Goal: Task Accomplishment & Management: Complete application form

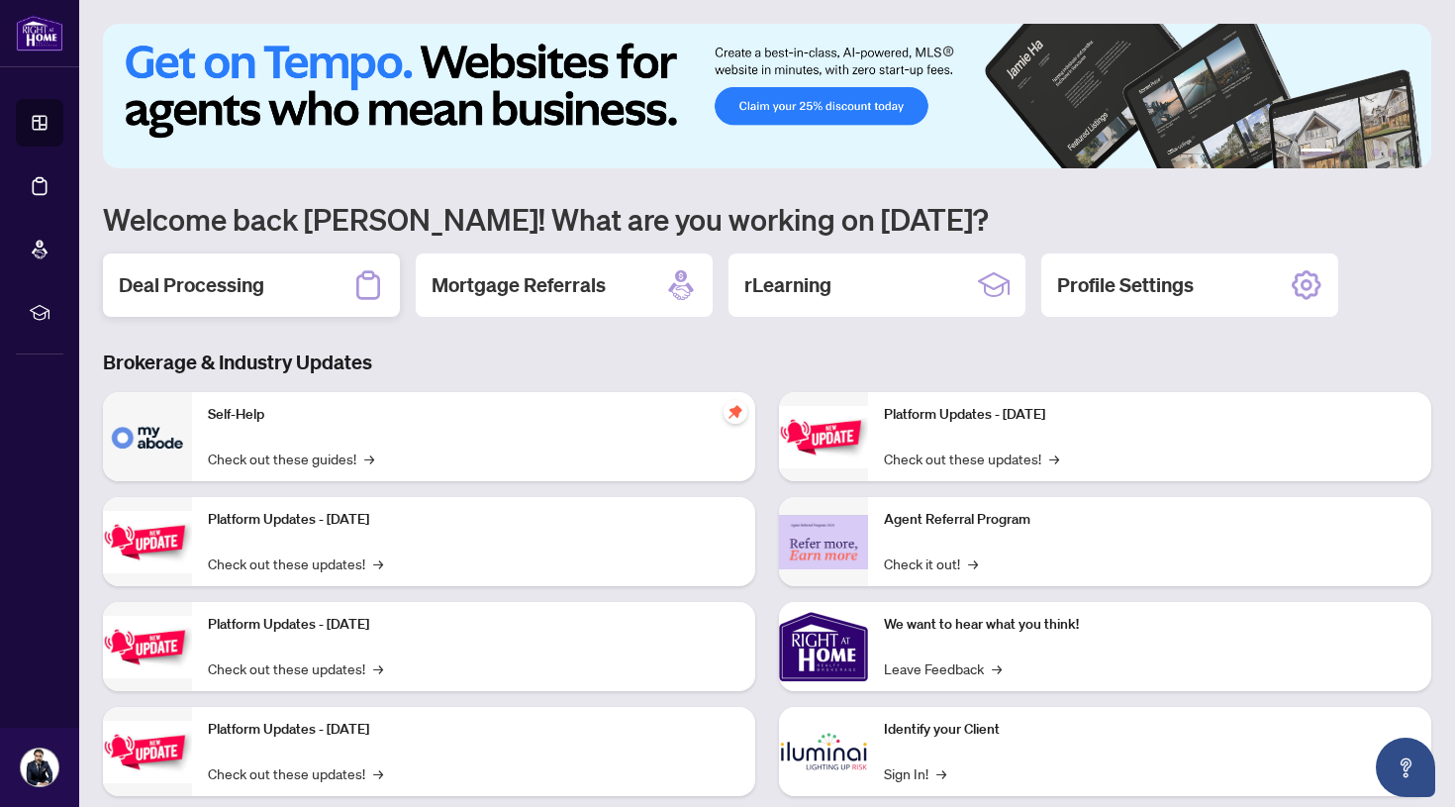
click at [254, 288] on h2 "Deal Processing" at bounding box center [191, 285] width 145 height 28
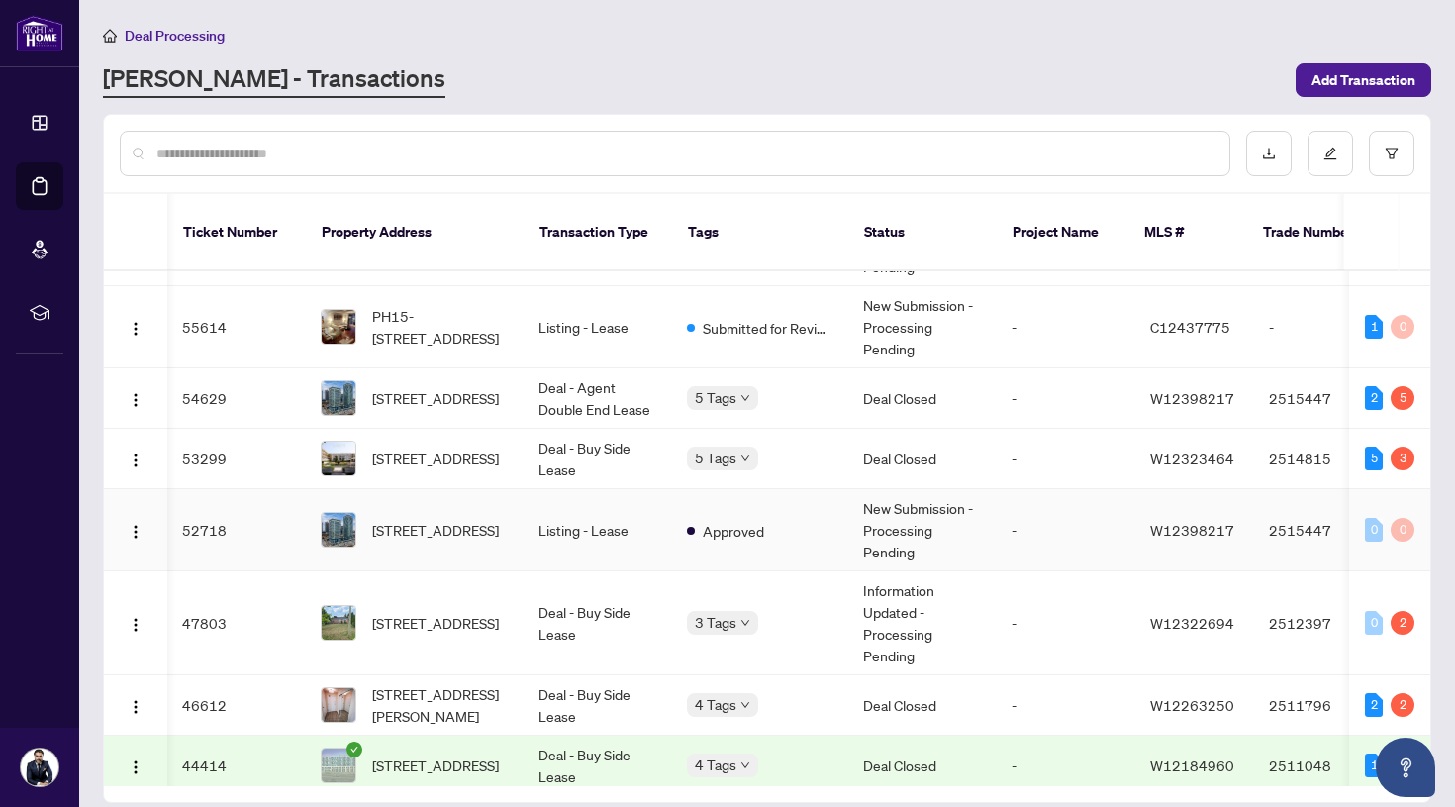
scroll to position [0, 1]
click at [441, 612] on span "[STREET_ADDRESS]" at bounding box center [435, 623] width 127 height 22
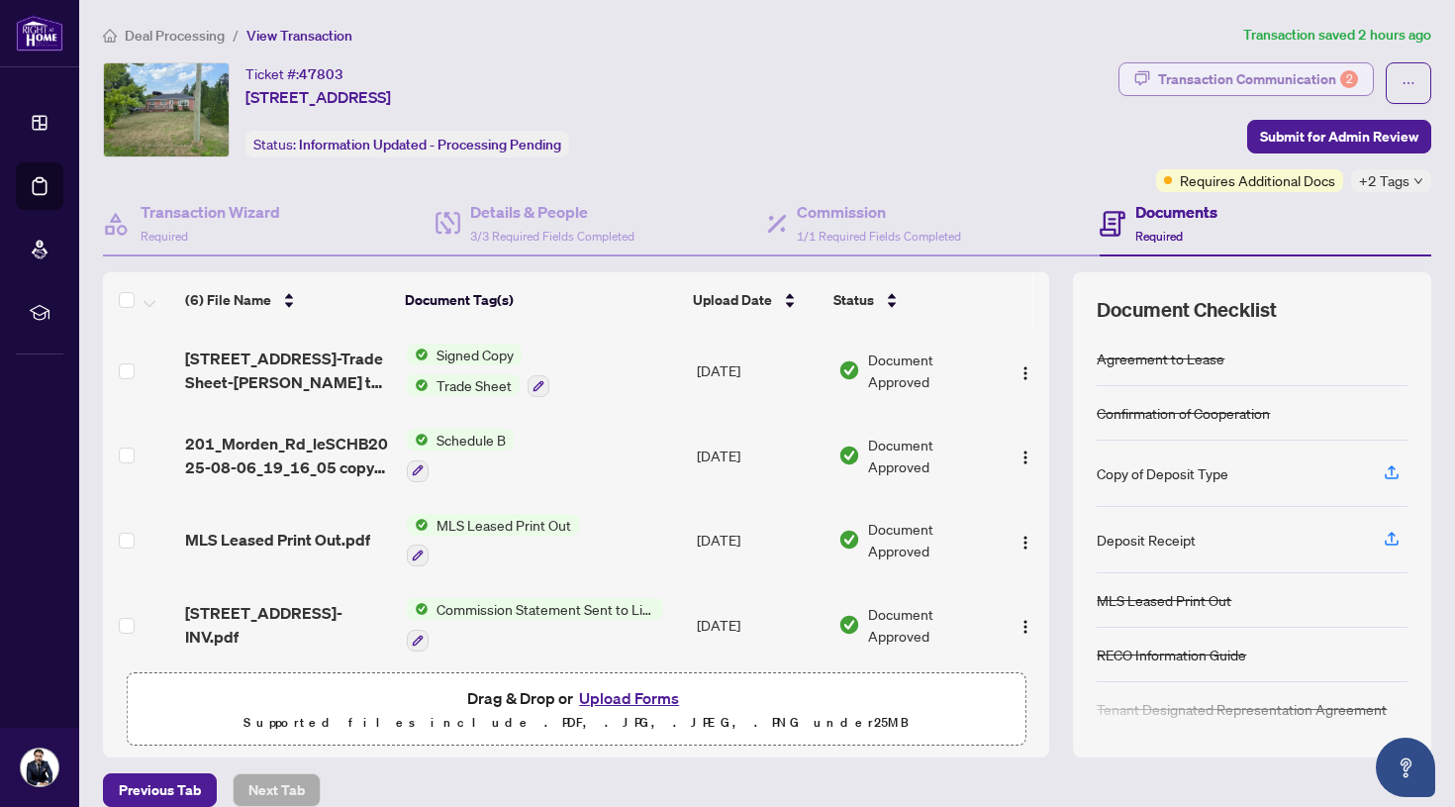
click at [1319, 75] on div "Transaction Communication 2" at bounding box center [1258, 79] width 200 height 32
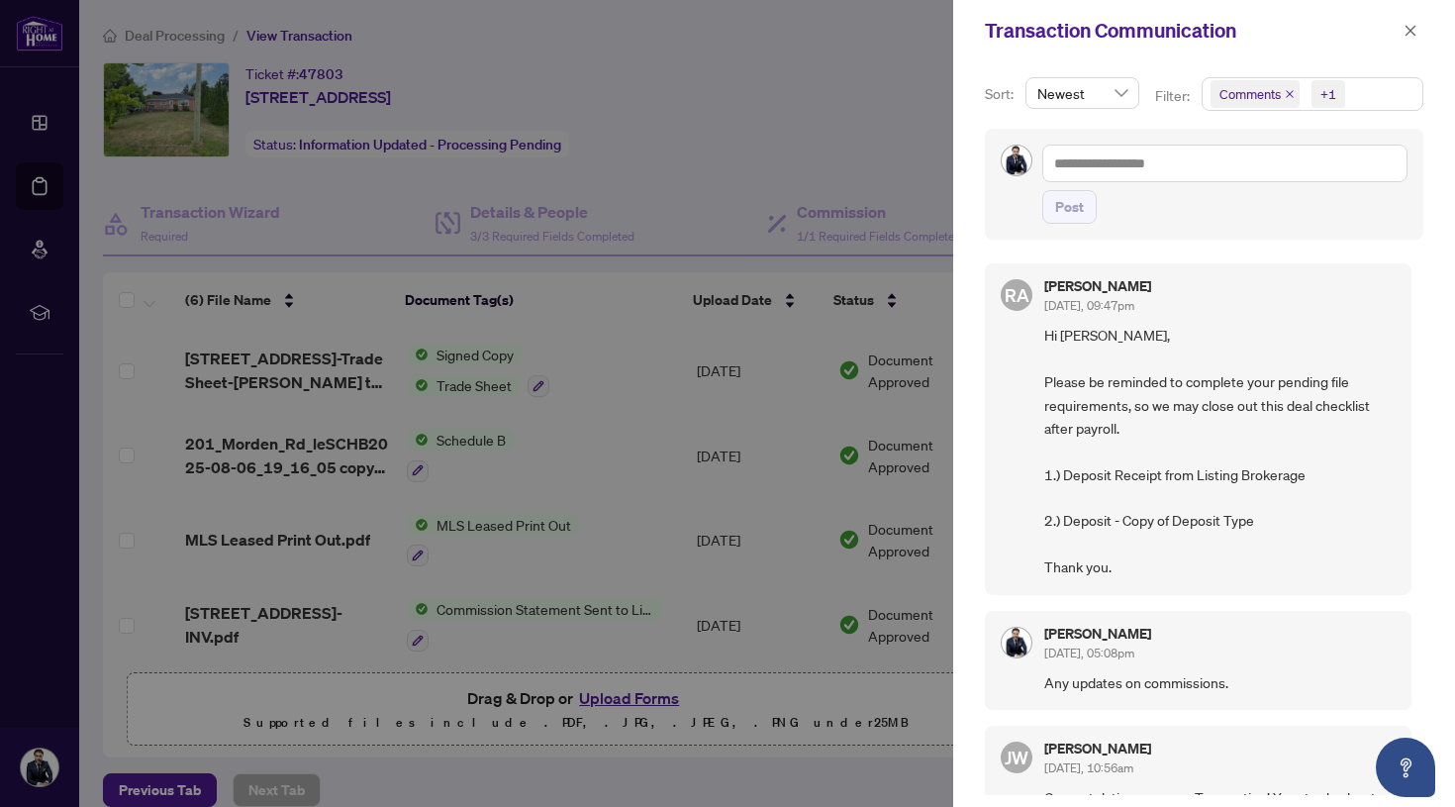
click at [882, 100] on div at bounding box center [727, 403] width 1455 height 807
click at [1412, 36] on icon "close" at bounding box center [1410, 31] width 14 height 14
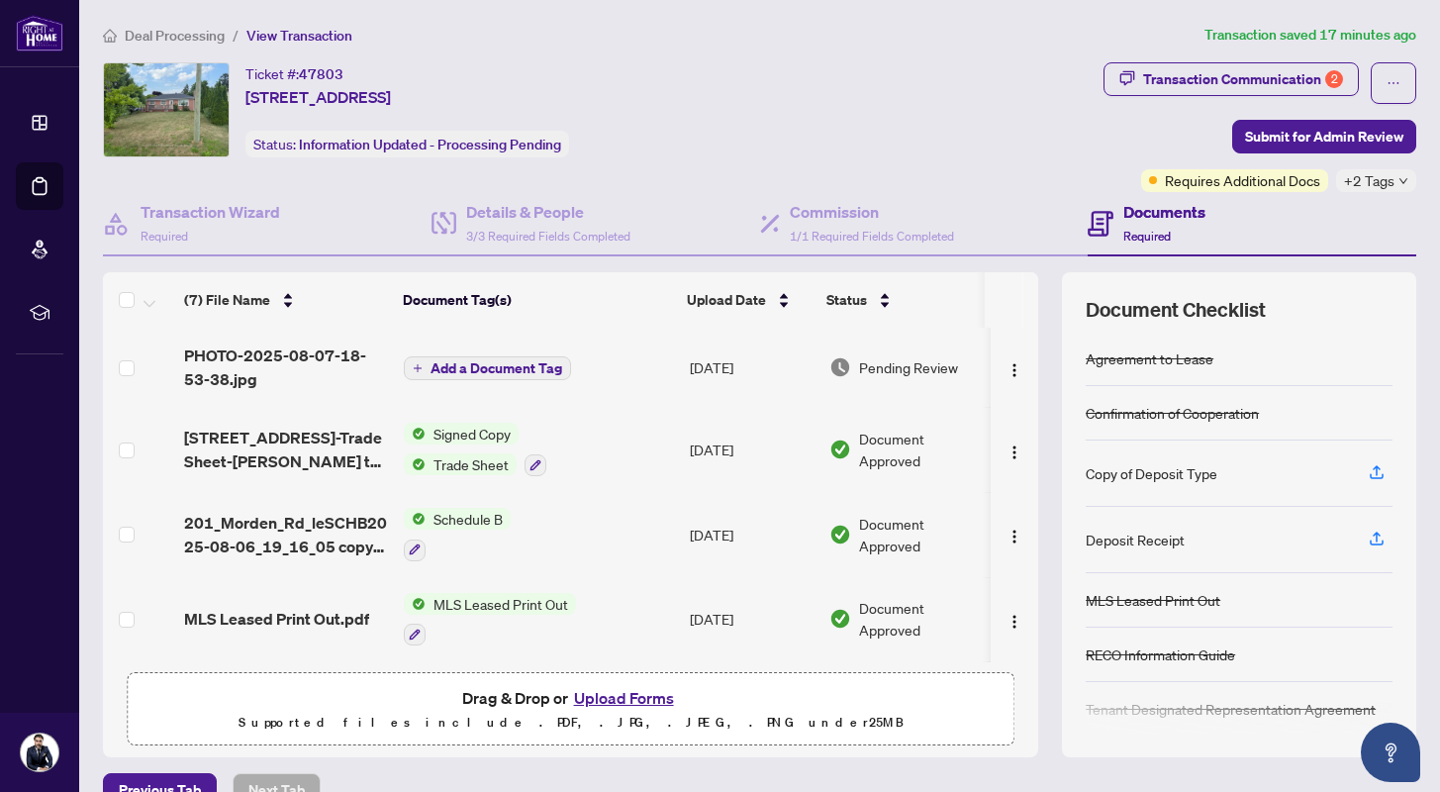
click at [482, 461] on span "Trade Sheet" at bounding box center [471, 464] width 91 height 22
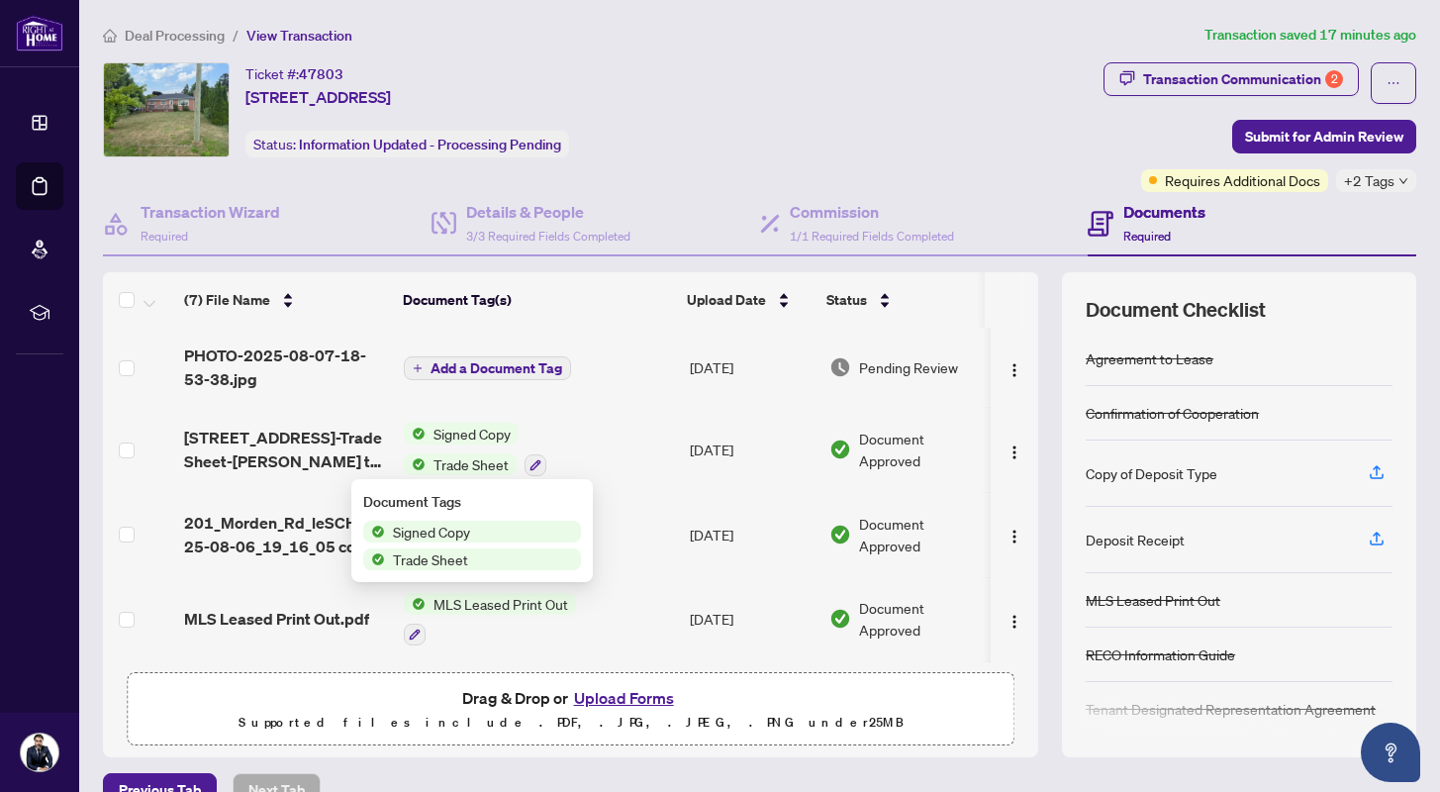
click at [482, 462] on span "Trade Sheet" at bounding box center [471, 464] width 91 height 22
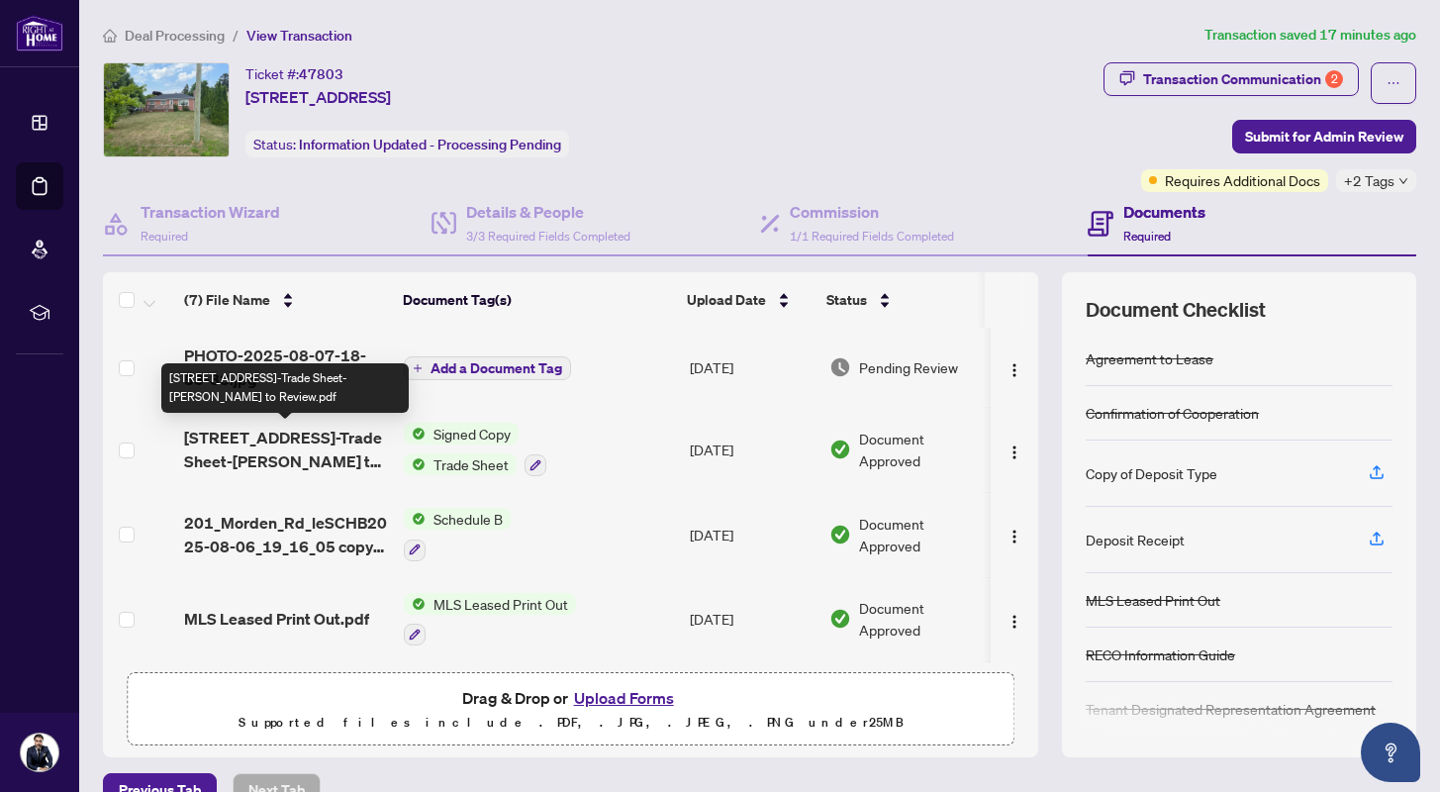
click at [308, 445] on span "[STREET_ADDRESS]-Trade Sheet-[PERSON_NAME] to Review.pdf" at bounding box center [285, 450] width 203 height 48
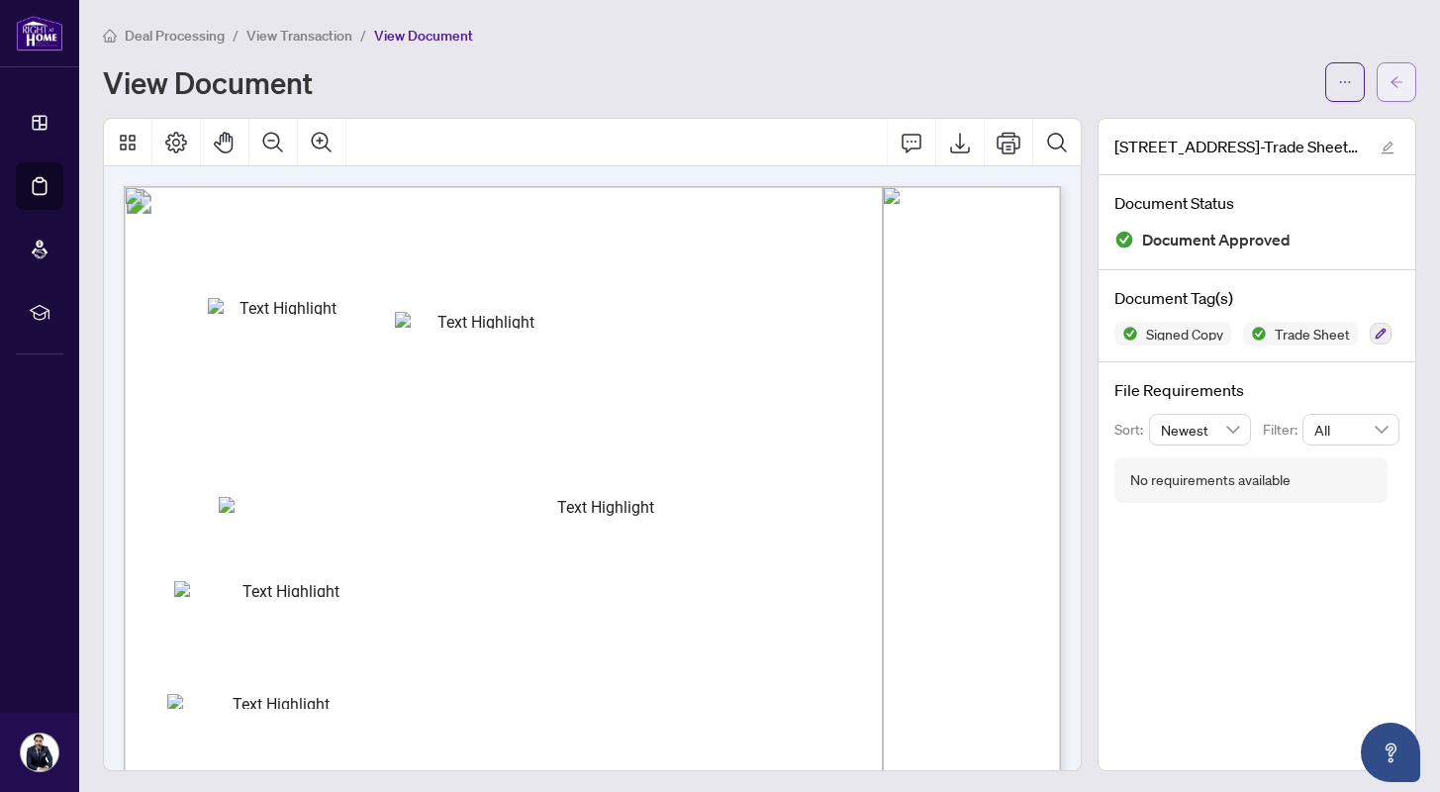
click at [1392, 73] on span "button" at bounding box center [1396, 82] width 14 height 32
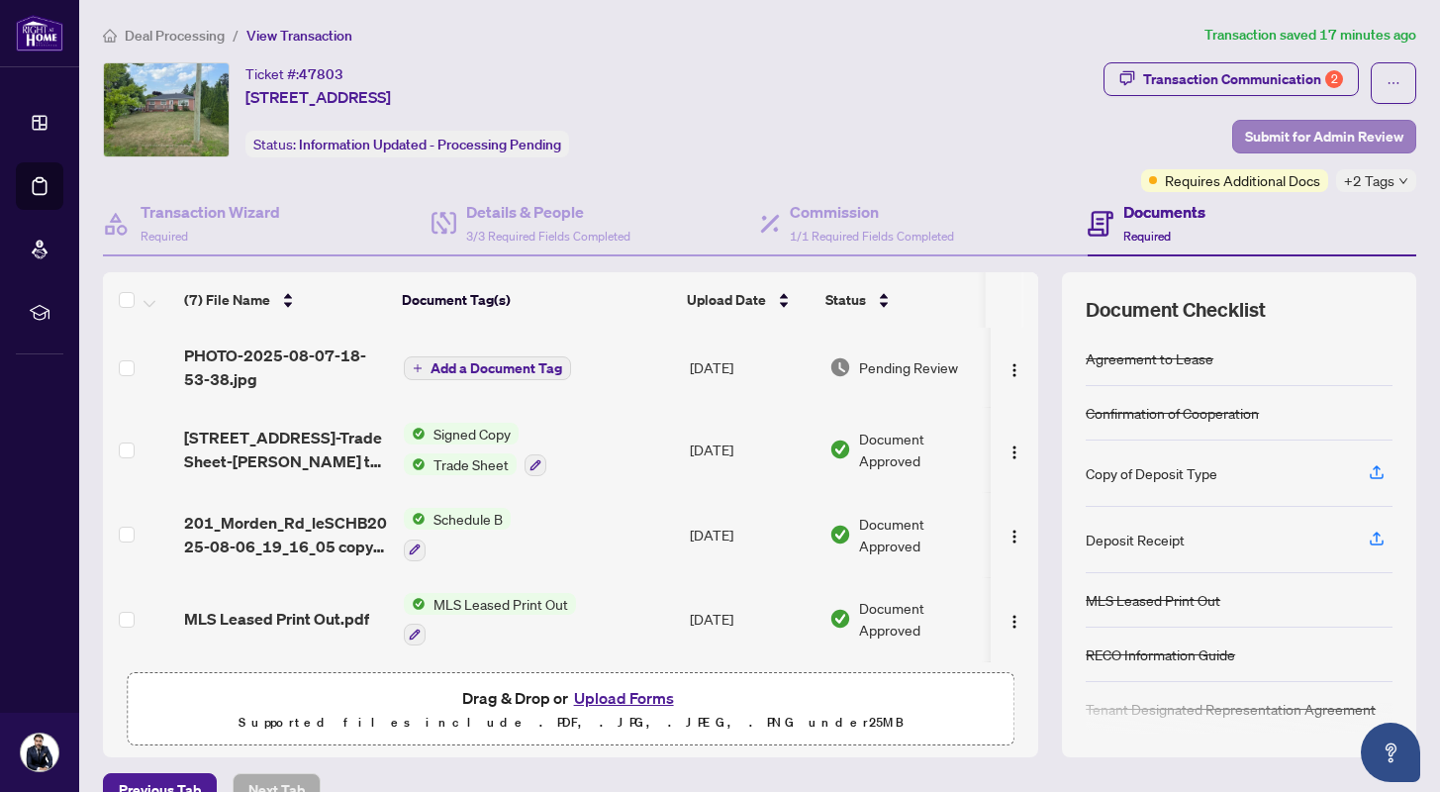
click at [1333, 129] on span "Submit for Admin Review" at bounding box center [1324, 137] width 158 height 32
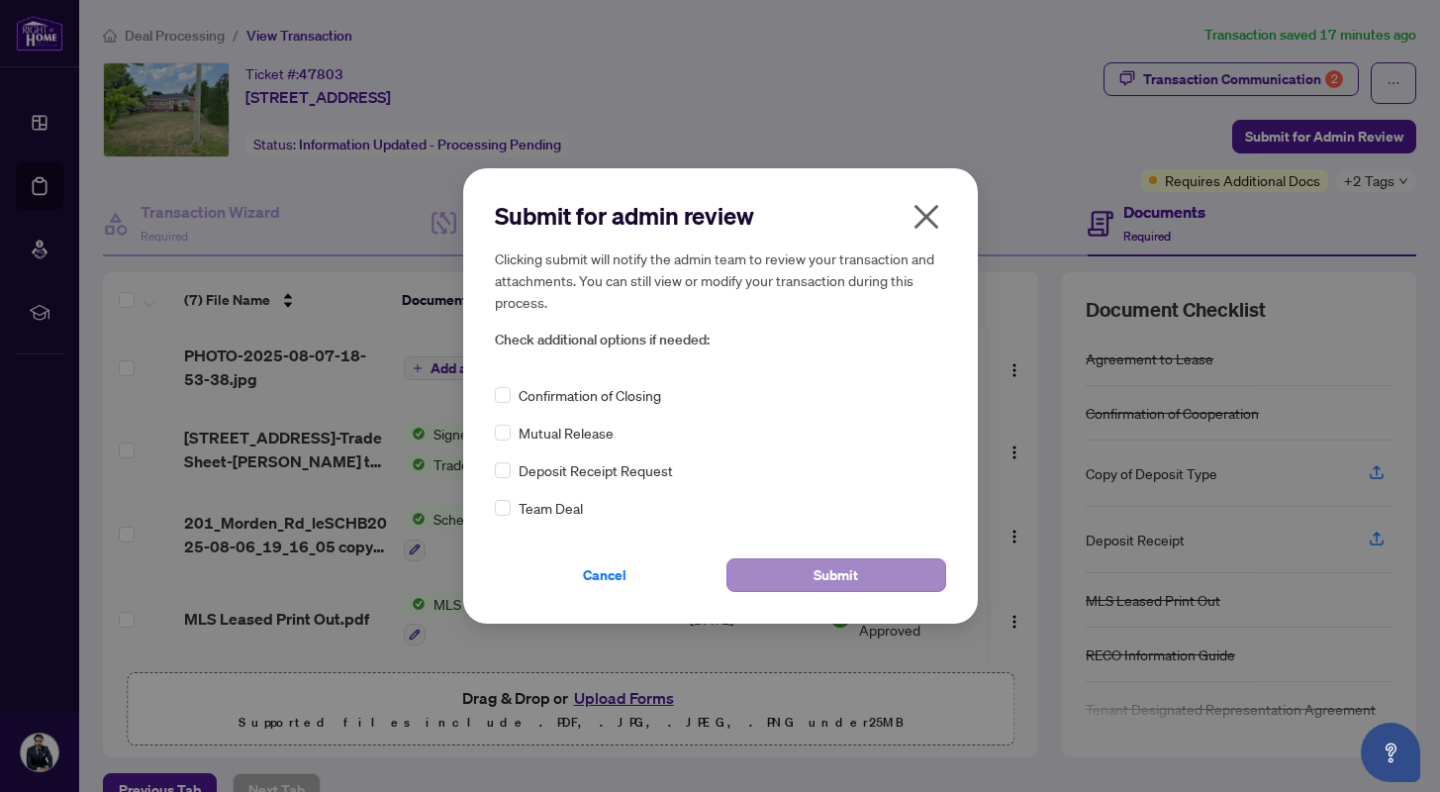
click at [856, 577] on span "Submit" at bounding box center [835, 575] width 45 height 32
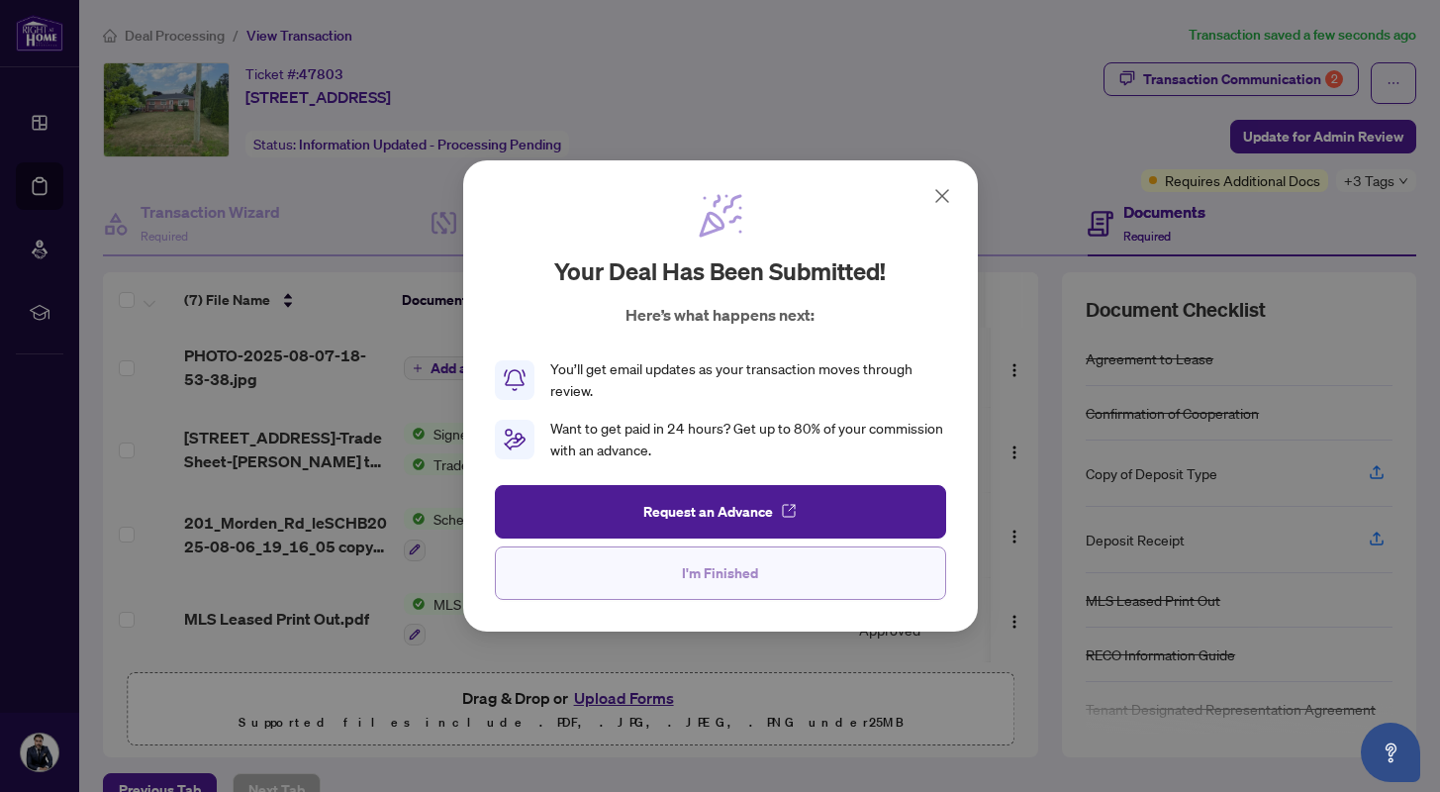
click at [820, 571] on button "I'm Finished" at bounding box center [720, 572] width 451 height 53
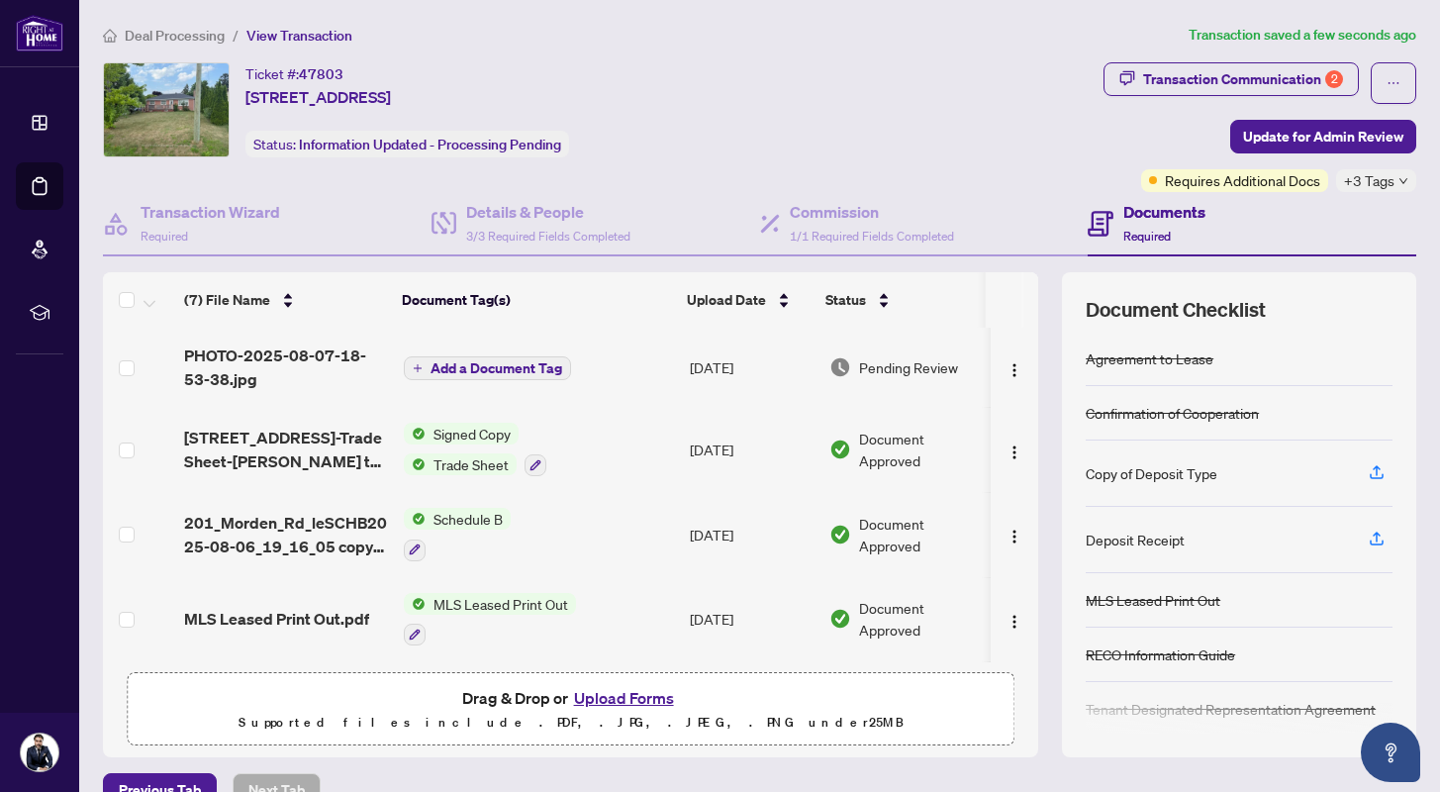
click at [204, 38] on span "Deal Processing" at bounding box center [175, 36] width 100 height 18
